Goal: Information Seeking & Learning: Learn about a topic

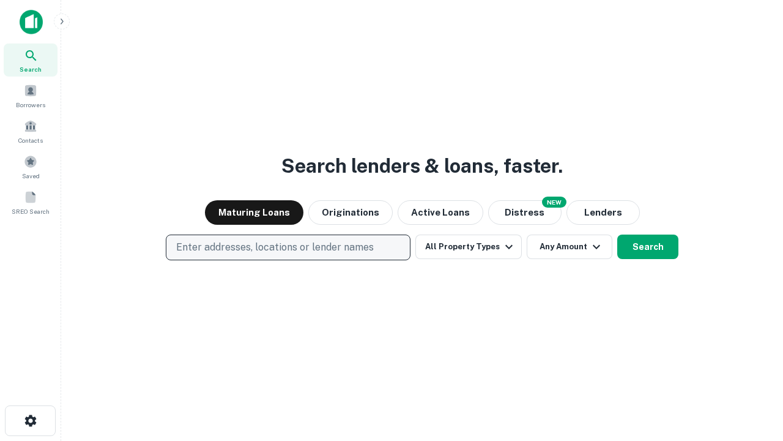
click at [288, 247] on p "Enter addresses, locations or lender names" at bounding box center [275, 247] width 198 height 15
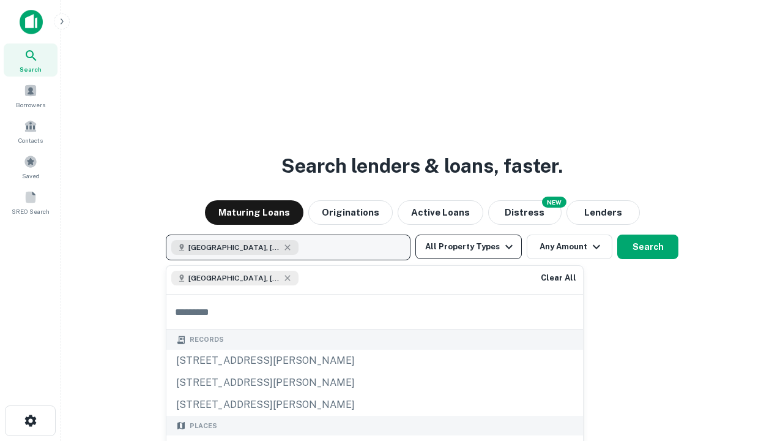
click at [469, 247] on button "All Property Types" at bounding box center [469, 246] width 106 height 24
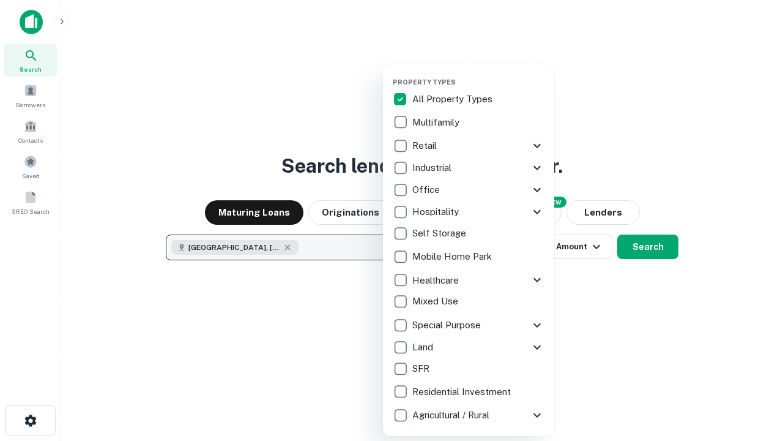
click at [479, 74] on button "button" at bounding box center [478, 74] width 171 height 1
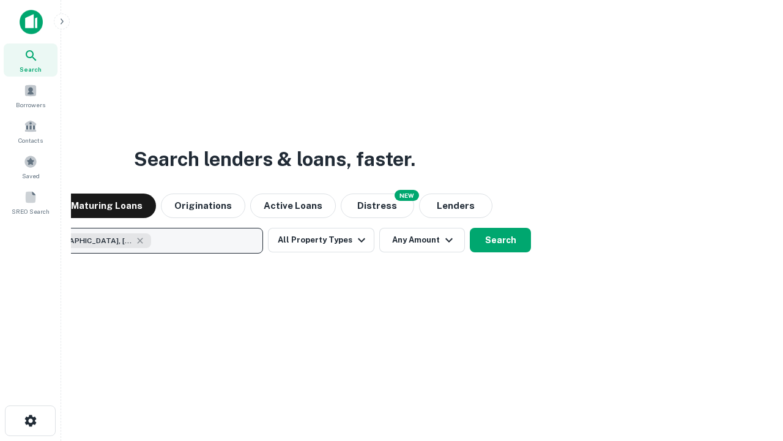
scroll to position [20, 0]
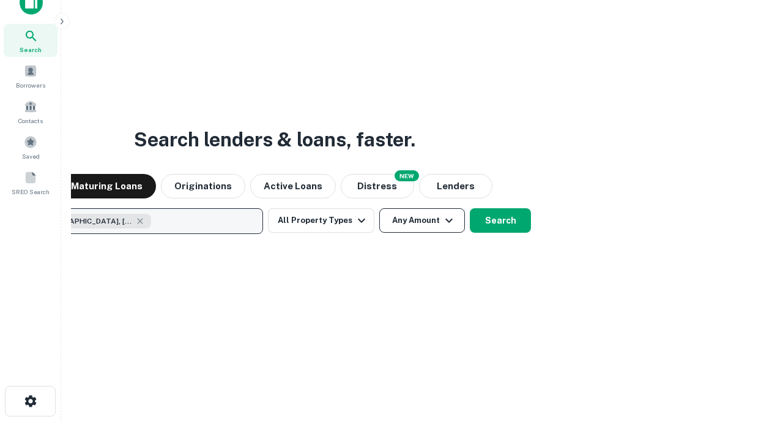
click at [379, 208] on button "Any Amount" at bounding box center [422, 220] width 86 height 24
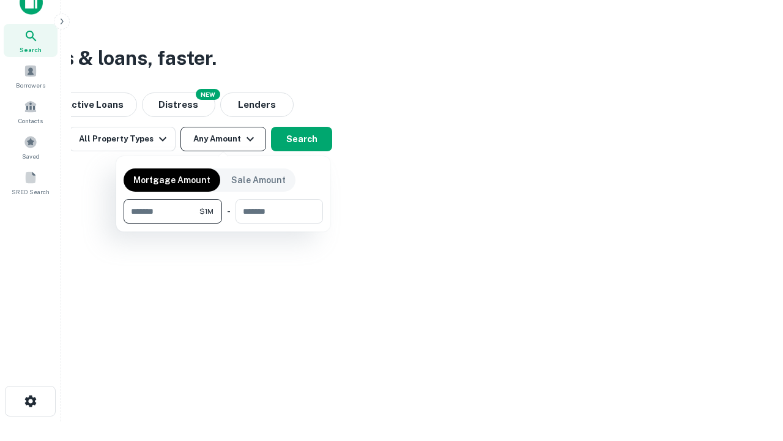
type input "*******"
click at [223, 223] on button "button" at bounding box center [224, 223] width 200 height 1
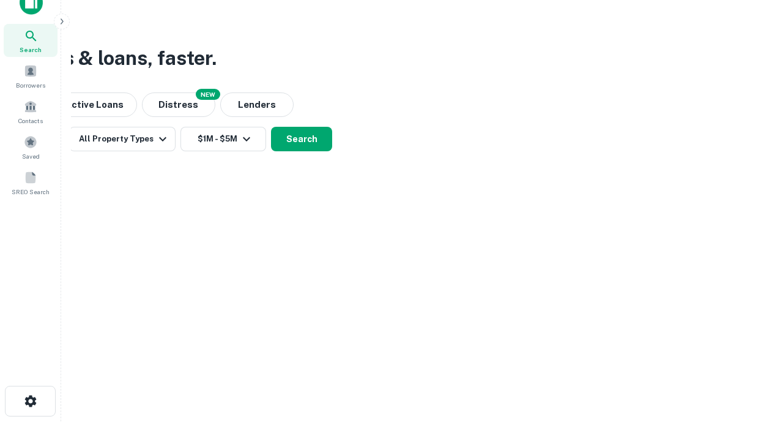
scroll to position [7, 226]
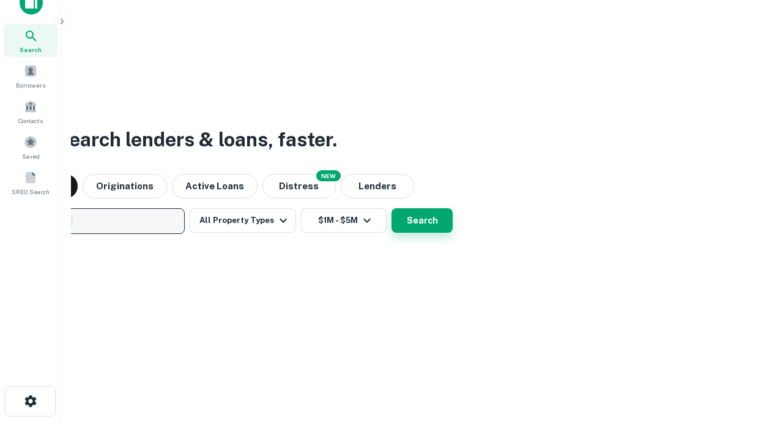
click at [392, 208] on button "Search" at bounding box center [422, 220] width 61 height 24
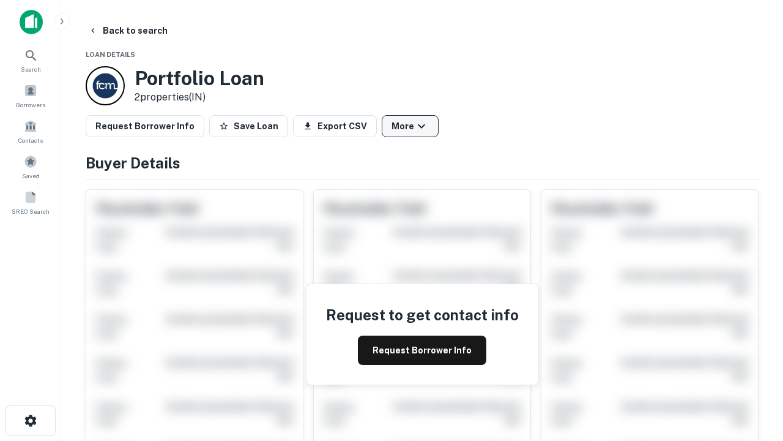
click at [410, 126] on button "More" at bounding box center [410, 126] width 57 height 22
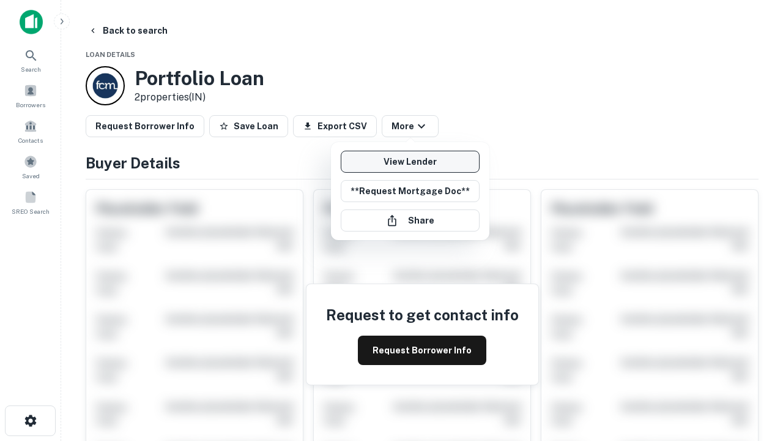
click at [410, 162] on link "View Lender" at bounding box center [410, 162] width 139 height 22
